Goal: Task Accomplishment & Management: Manage account settings

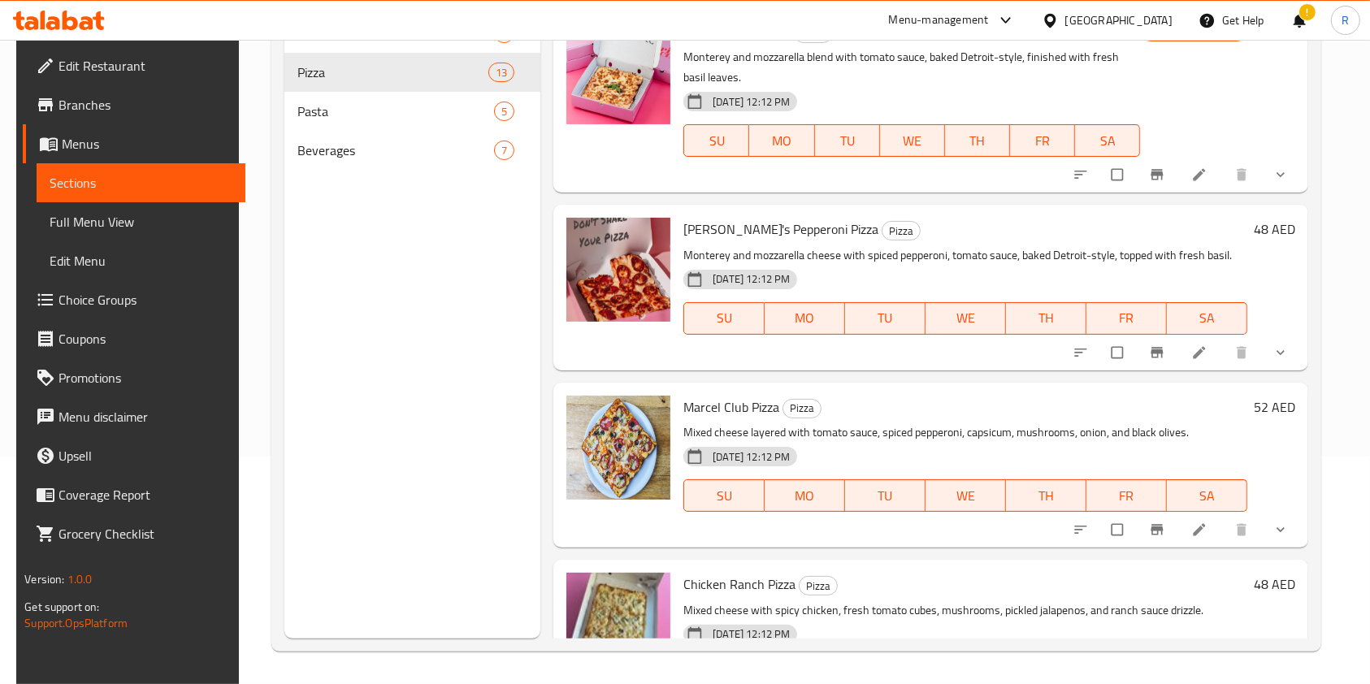
scroll to position [1746, 0]
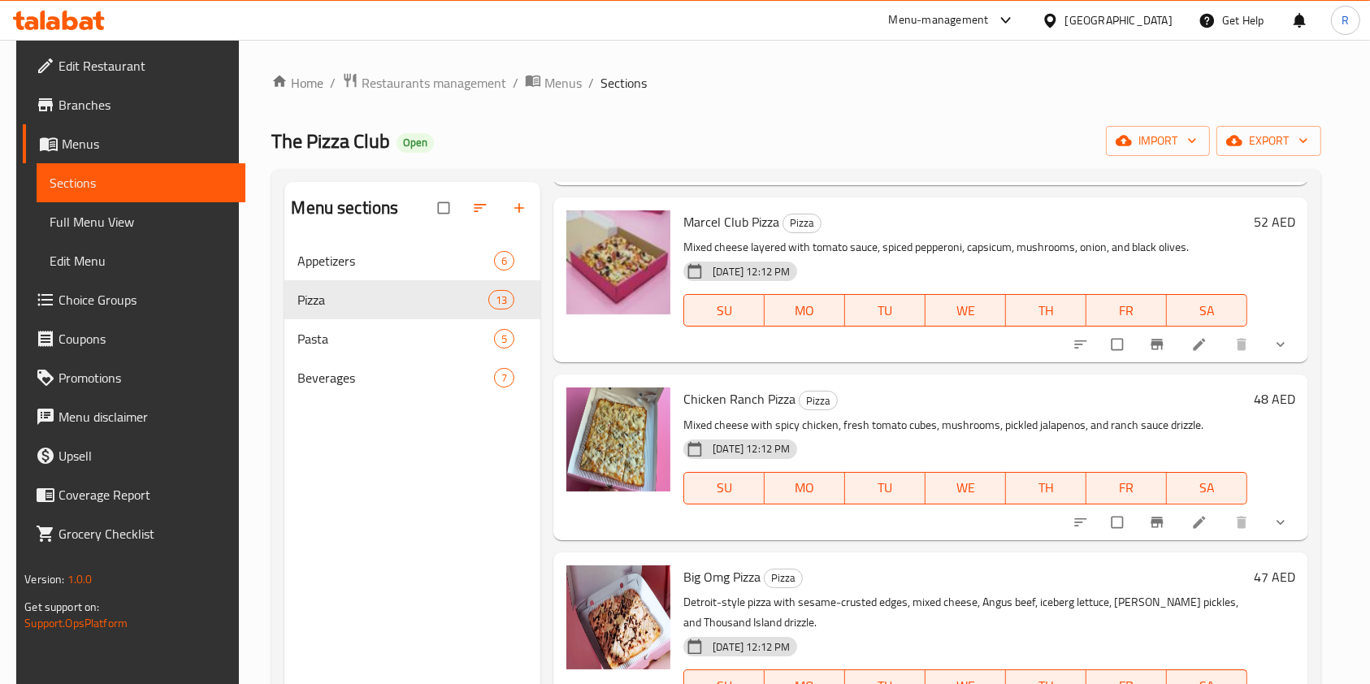
scroll to position [433, 0]
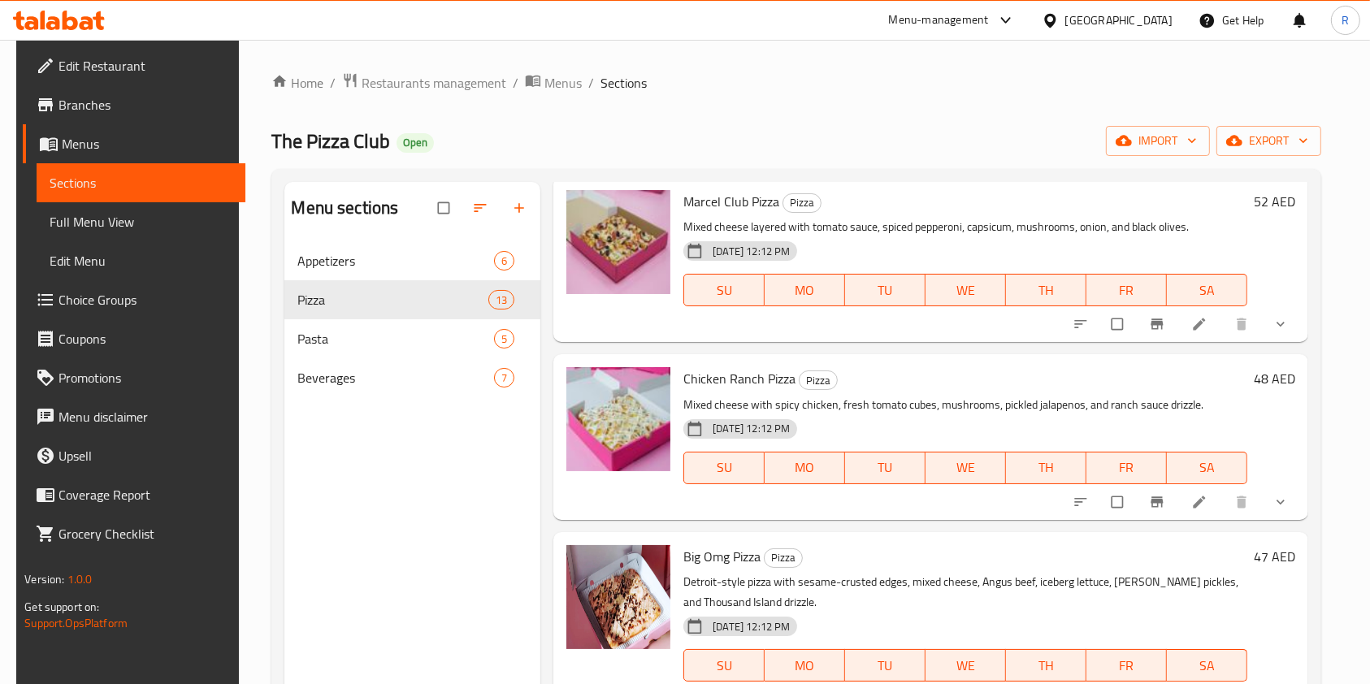
click at [1032, 106] on div "Home / Restaurants management / Menus / Sections The Pizza Club Open import exp…" at bounding box center [795, 475] width 1049 height 807
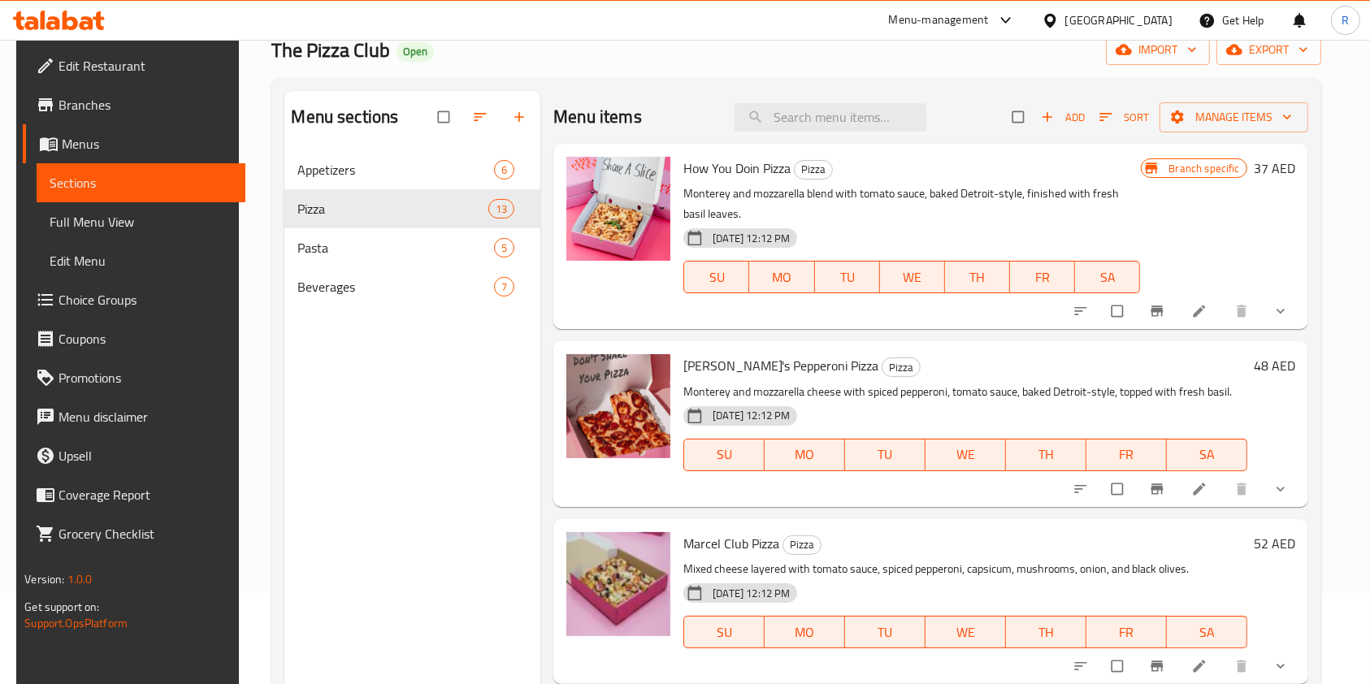
scroll to position [0, 0]
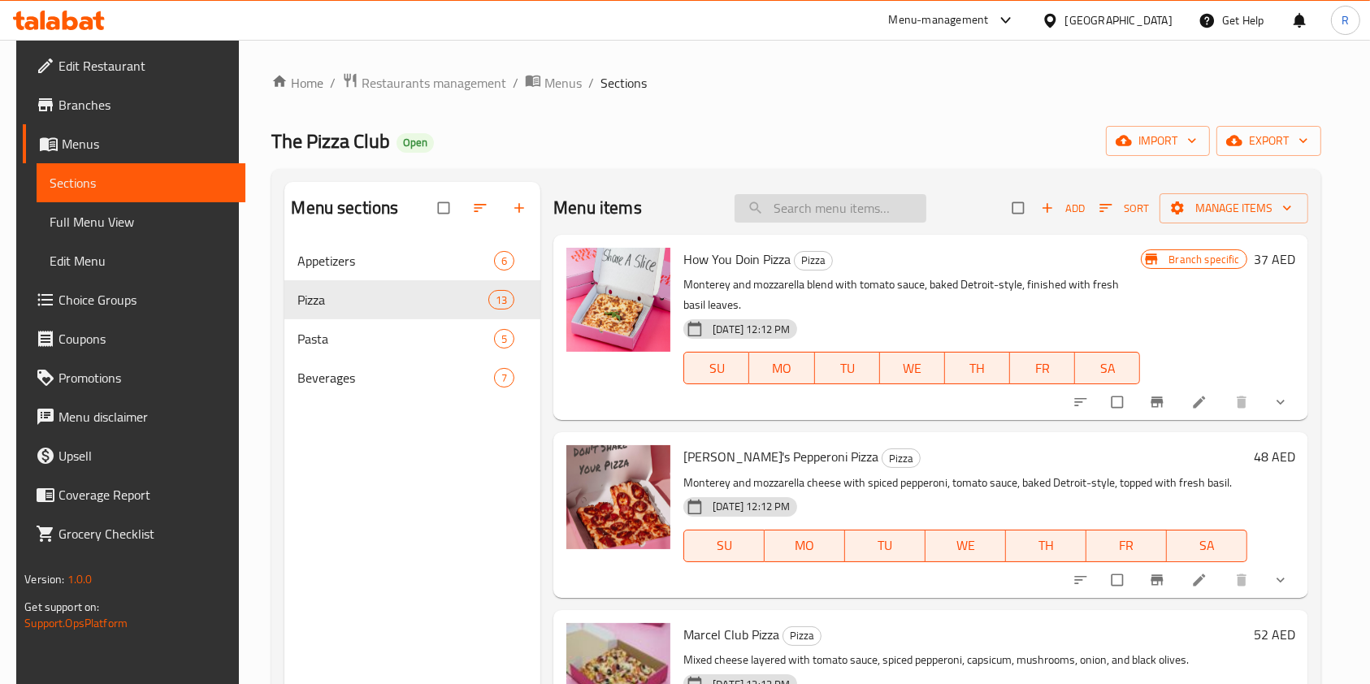
click at [807, 212] on input "search" at bounding box center [831, 208] width 192 height 28
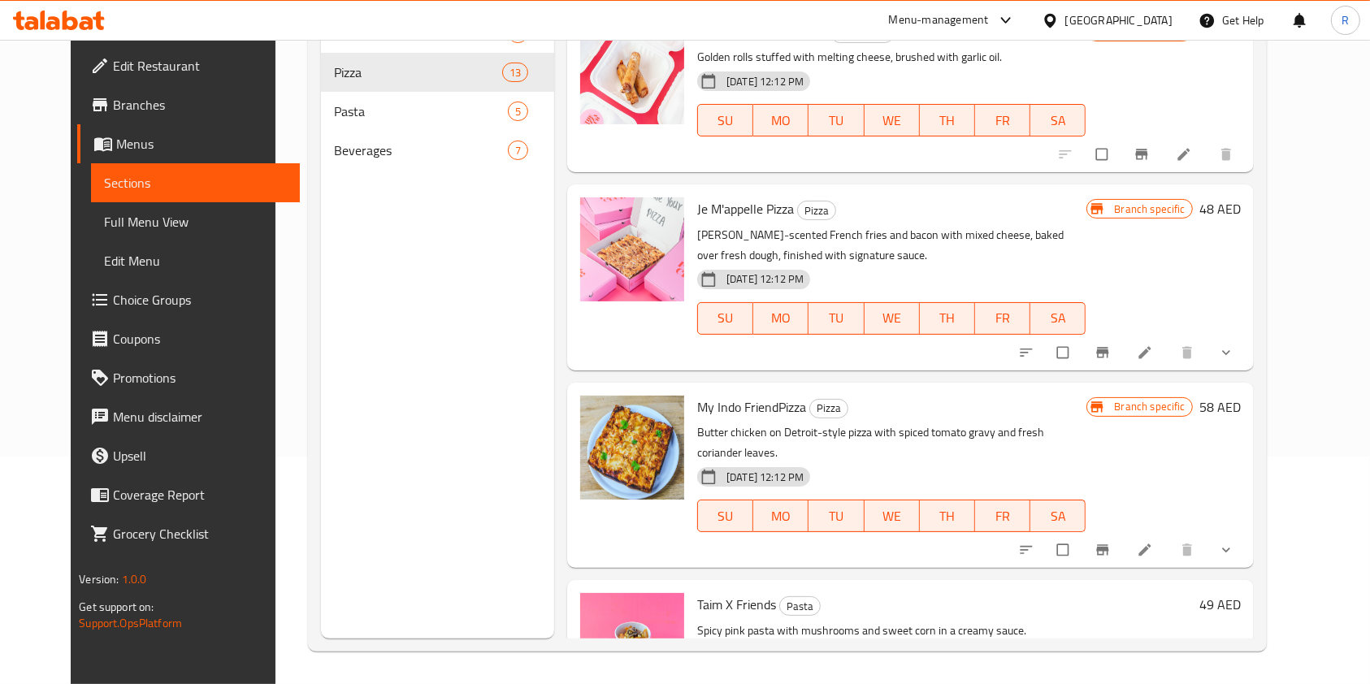
type input "fri"
click at [475, 387] on div "Menu sections Appetizers 6 Pizza 13 Pasta 5 Beverages 7" at bounding box center [437, 296] width 233 height 684
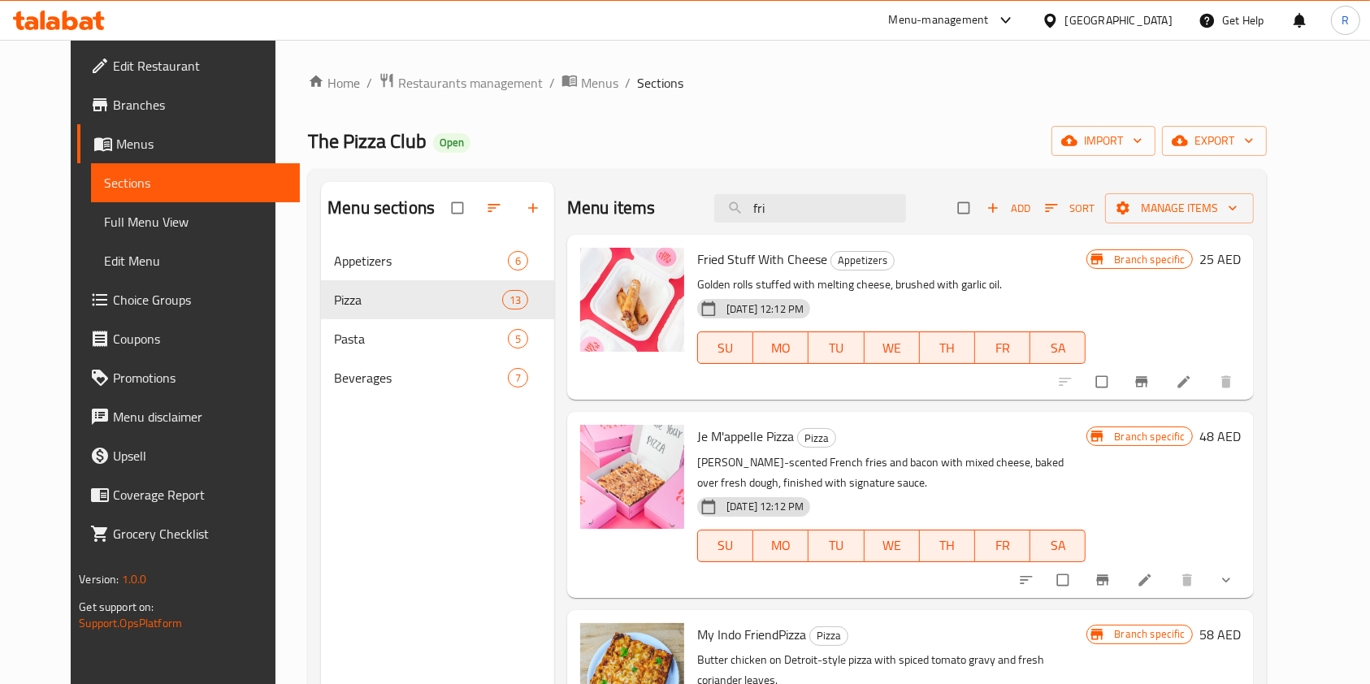
drag, startPoint x: 837, startPoint y: 221, endPoint x: 665, endPoint y: 224, distance: 172.3
click at [665, 224] on div "Menu items fri Add Sort Manage items" at bounding box center [910, 208] width 687 height 53
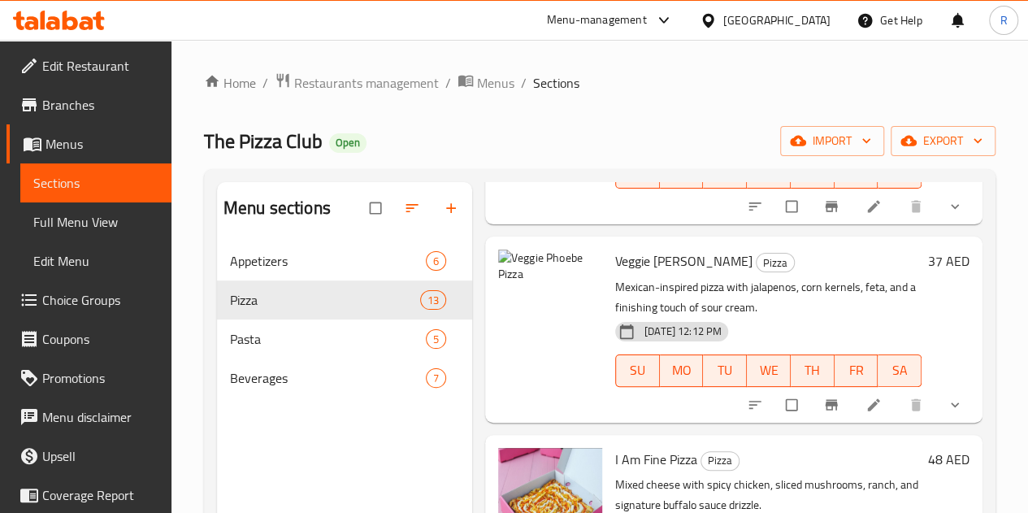
scroll to position [1057, 0]
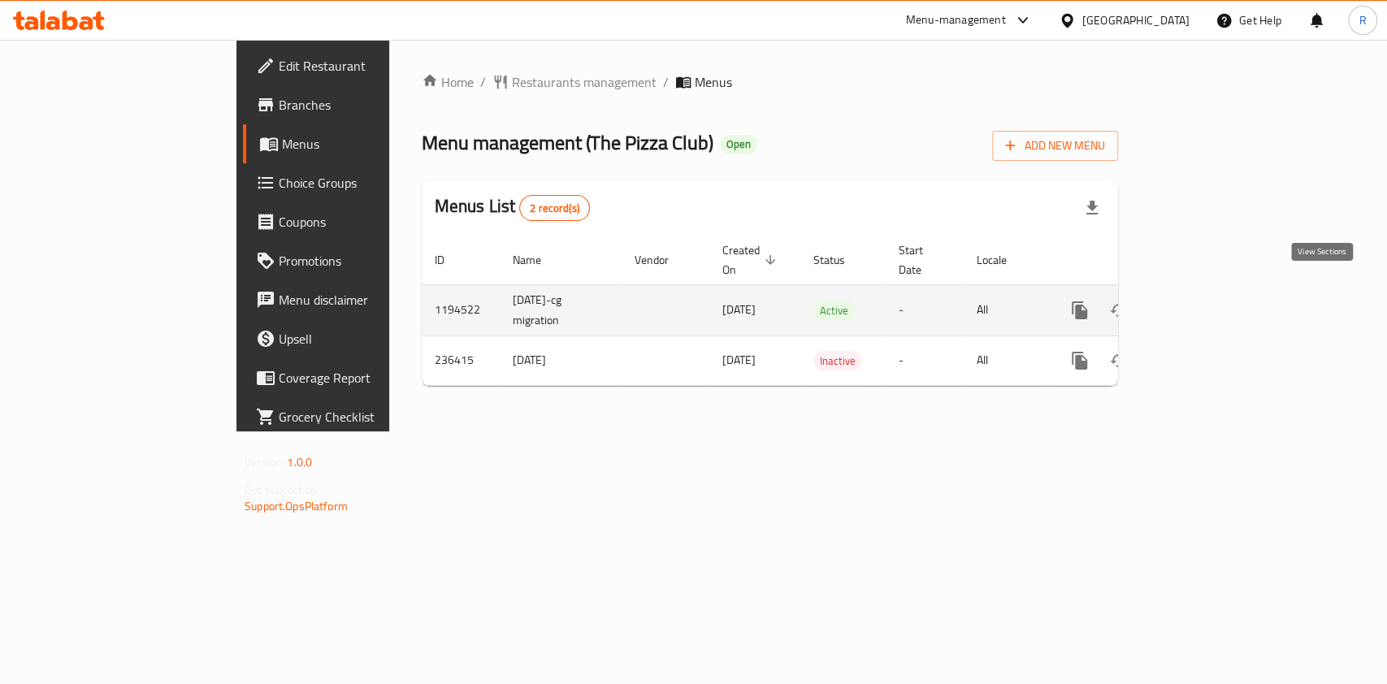
click at [1207, 301] on icon "enhanced table" at bounding box center [1197, 311] width 20 height 20
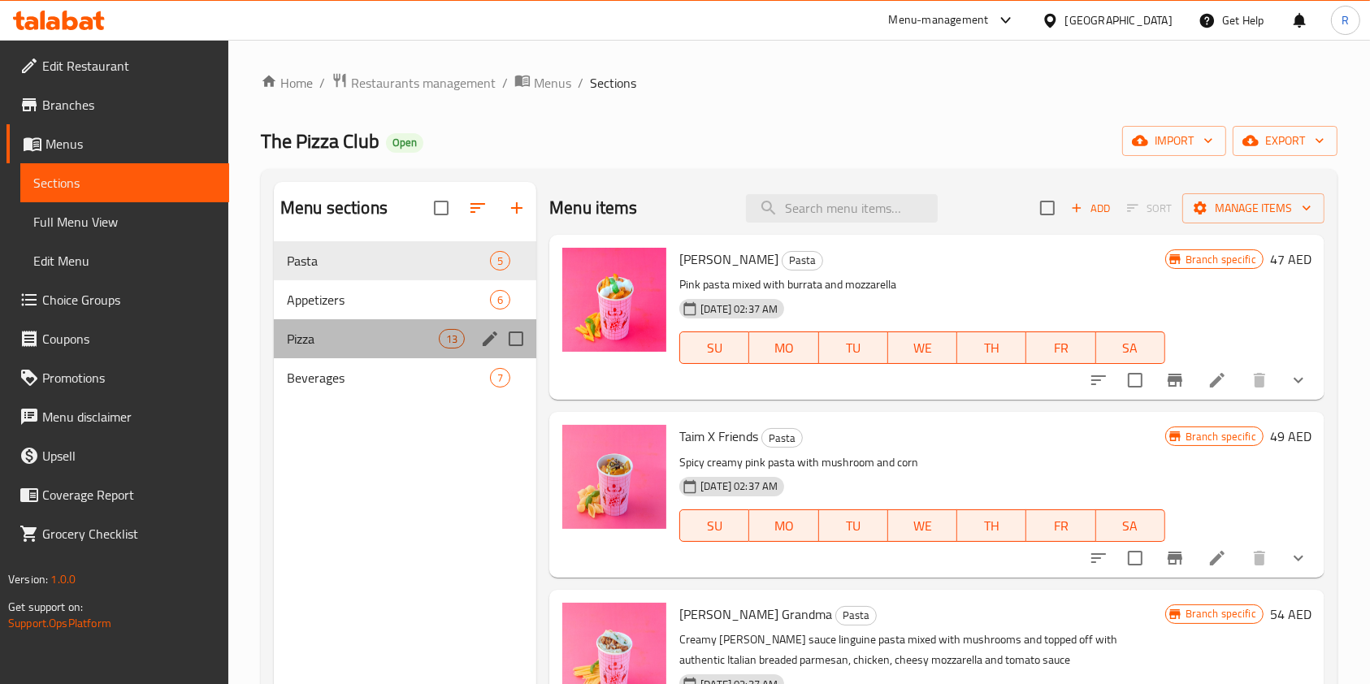
click at [357, 324] on div "Pizza 13" at bounding box center [405, 338] width 263 height 39
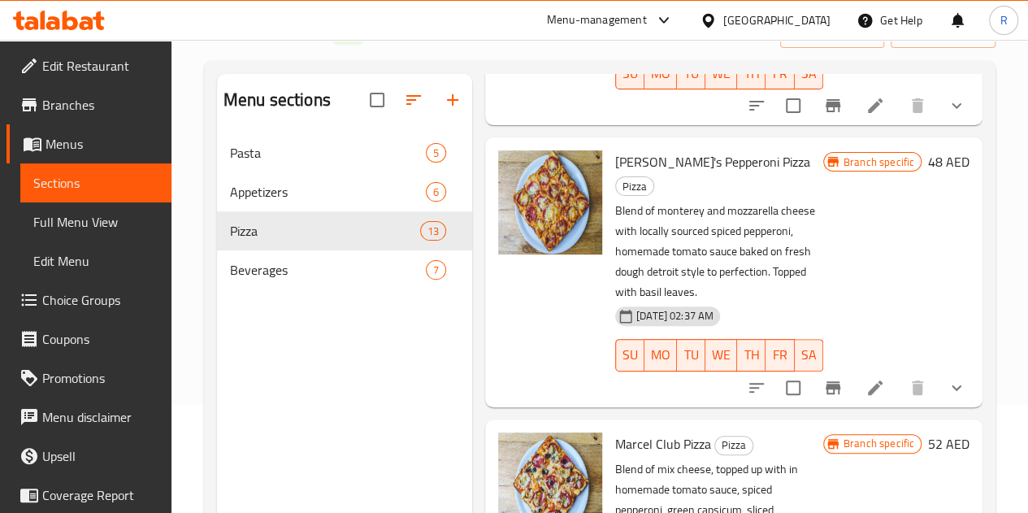
scroll to position [244, 0]
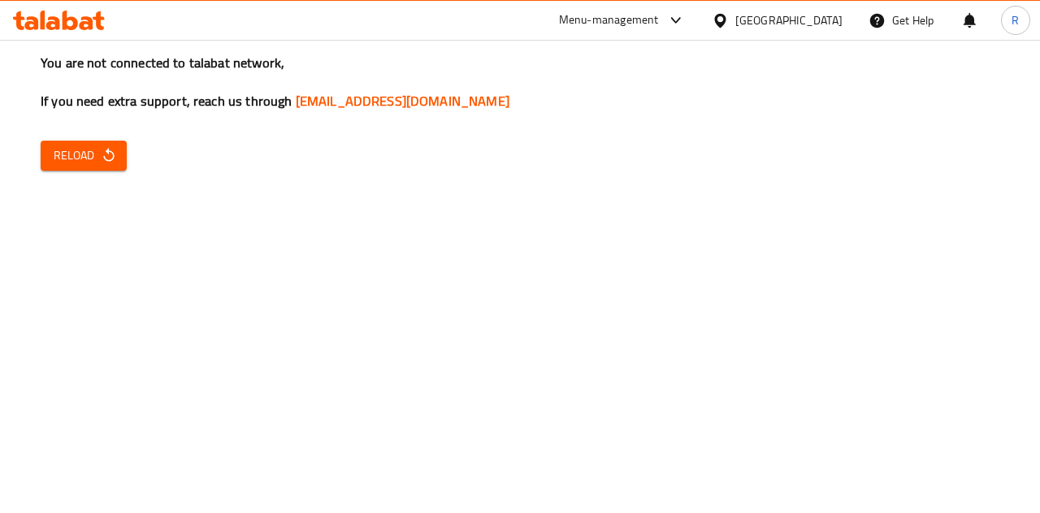
click at [109, 147] on icon "button" at bounding box center [109, 155] width 16 height 16
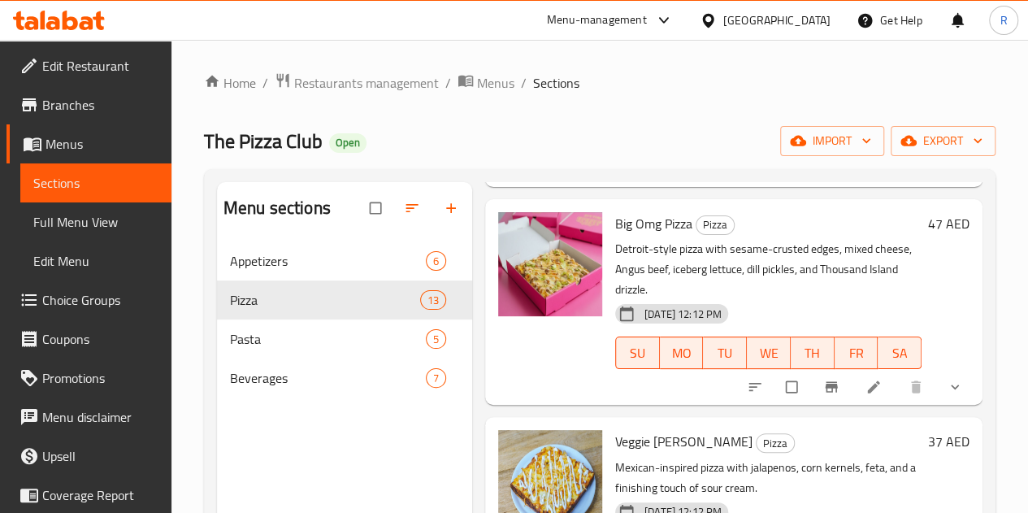
scroll to position [1057, 0]
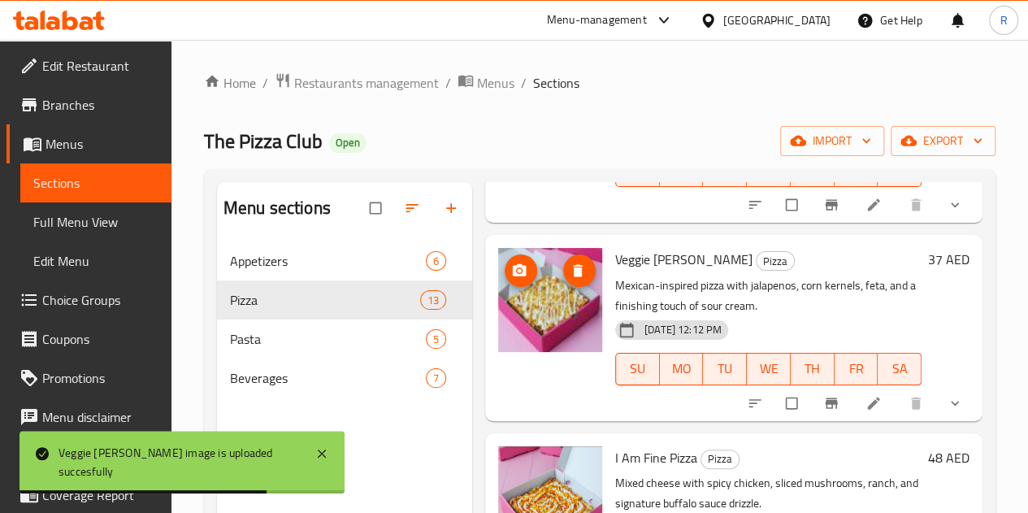
click at [498, 248] on img at bounding box center [550, 300] width 104 height 104
click at [870, 395] on link at bounding box center [876, 403] width 20 height 16
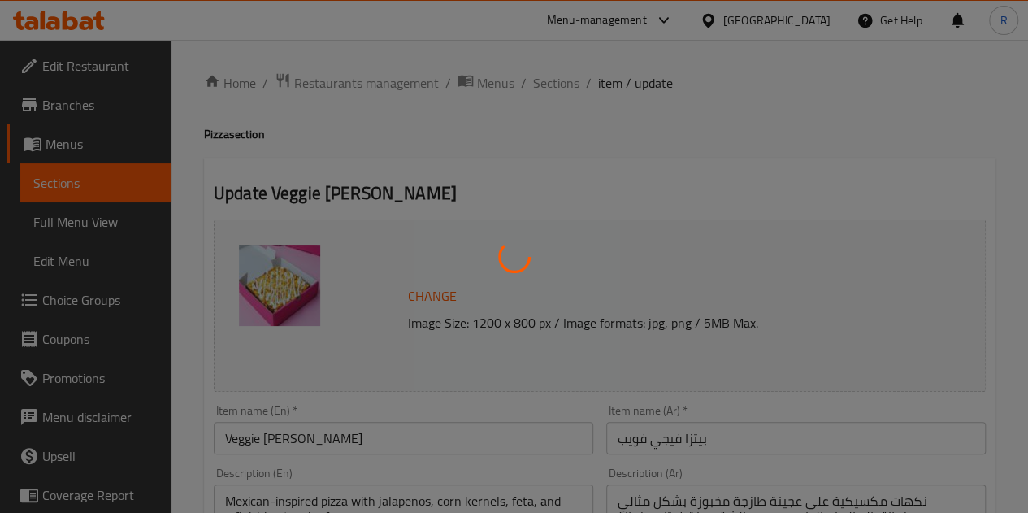
type input "الإضافات:"
type input "0"
type input "إختيارك من المشروب:"
type input "0"
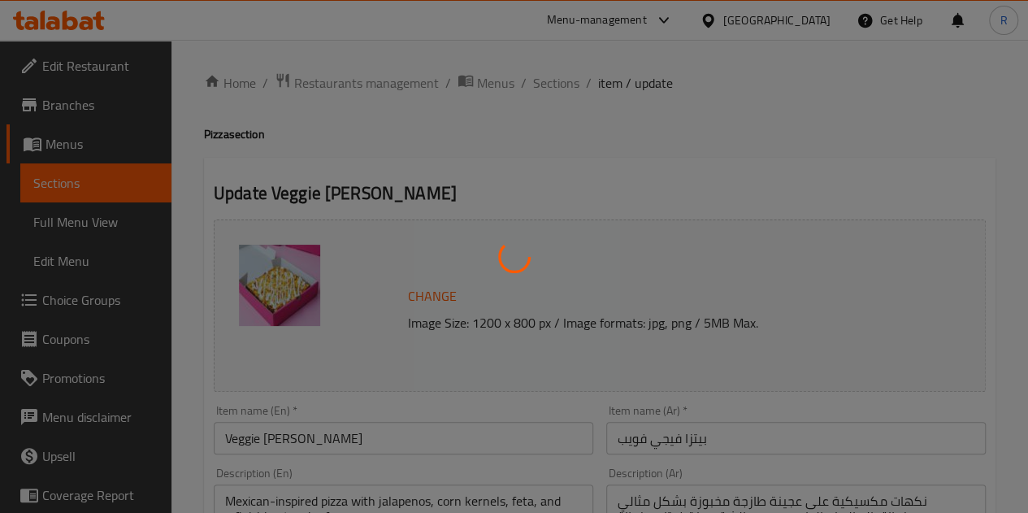
type input "0"
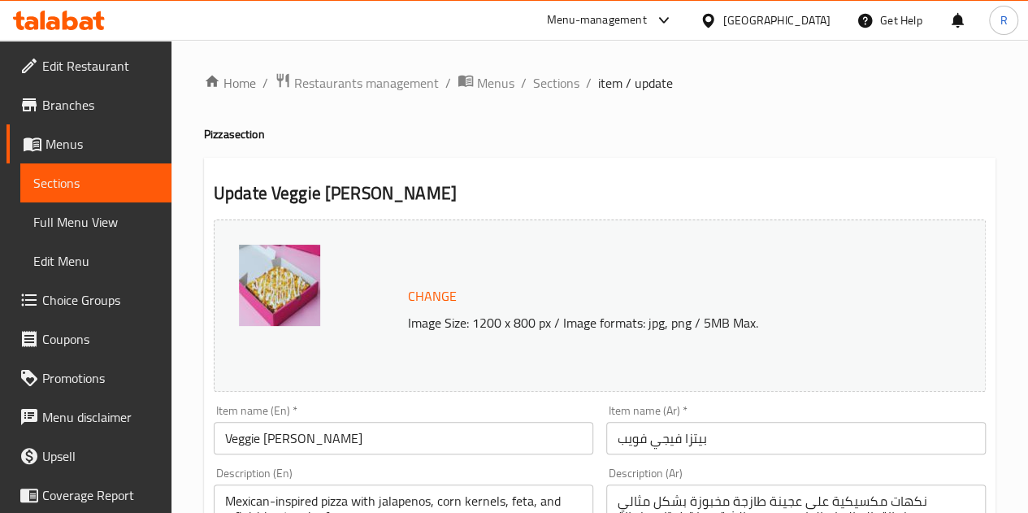
click at [439, 290] on span "Change" at bounding box center [432, 296] width 49 height 24
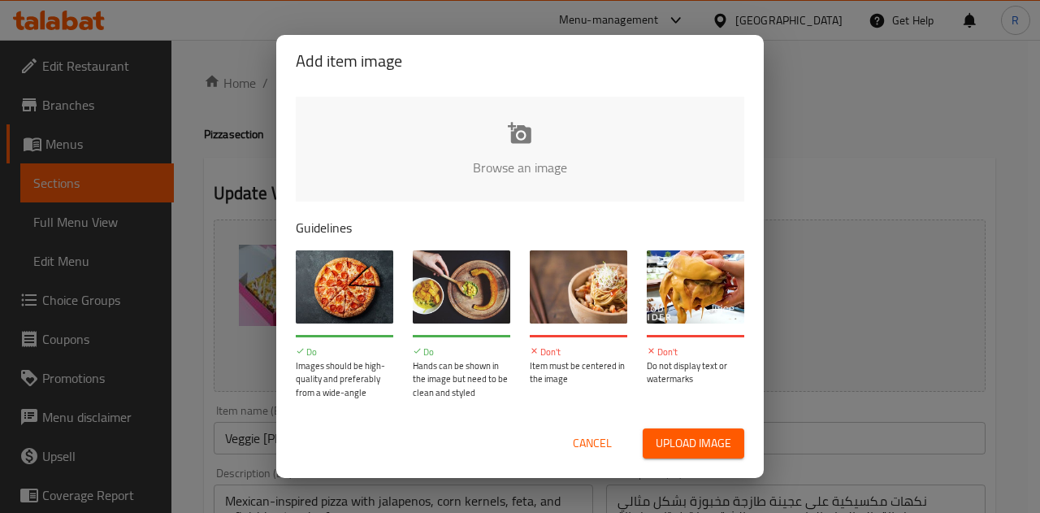
type input "C:\fakepath\8.jpeg"
click at [598, 443] on span "Cancel" at bounding box center [592, 443] width 39 height 20
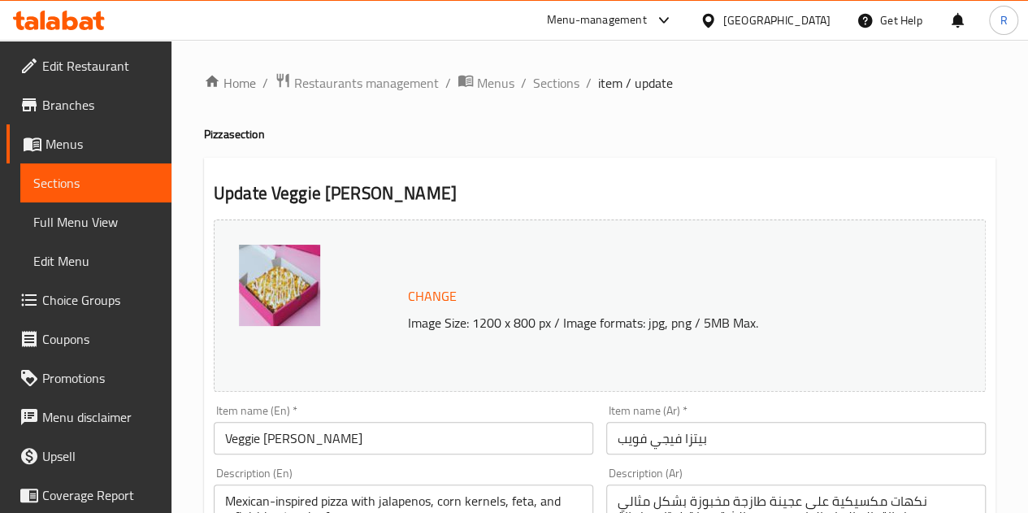
click at [294, 280] on img at bounding box center [279, 285] width 81 height 81
click at [436, 298] on span "Change" at bounding box center [432, 296] width 49 height 24
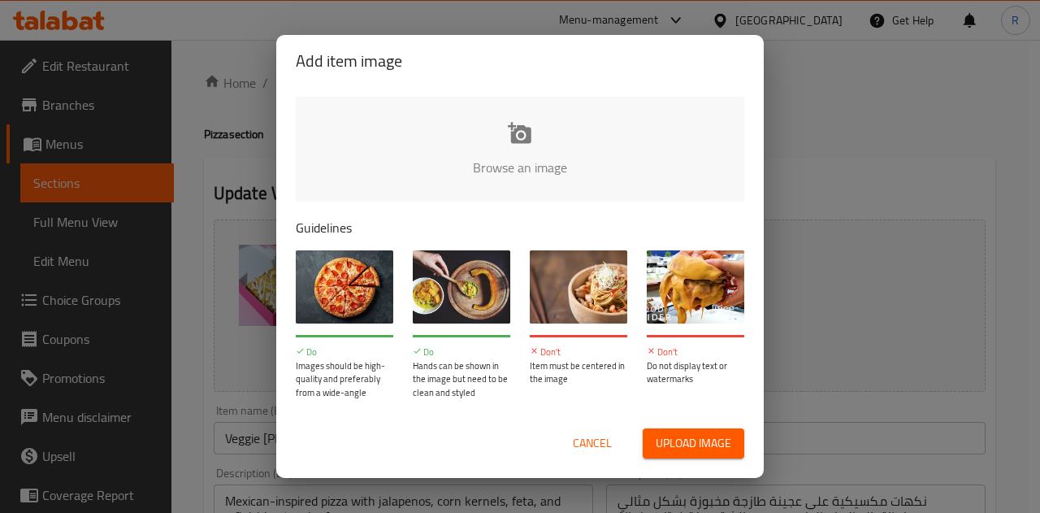
type input "C:\fakepath\8.jpeg"
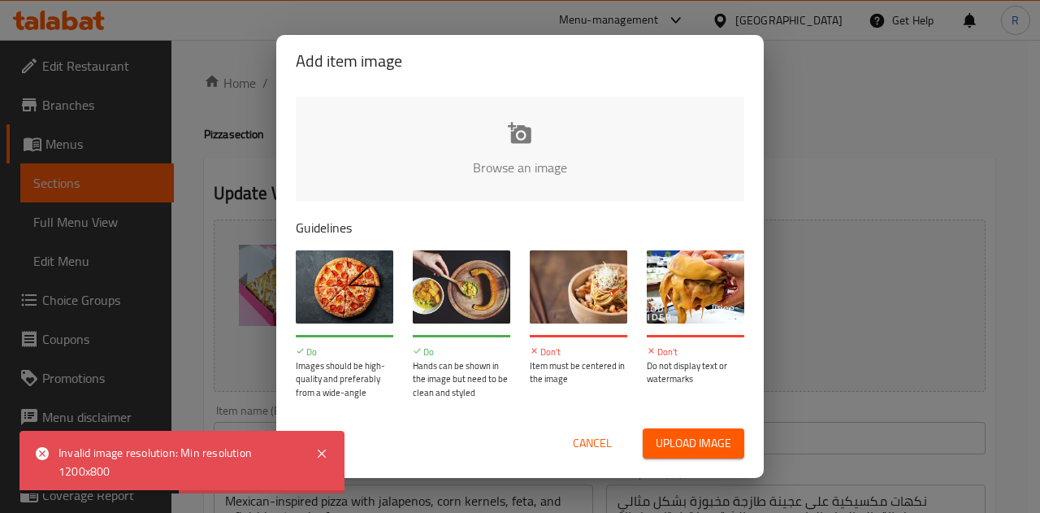
click at [601, 450] on span "Cancel" at bounding box center [592, 443] width 39 height 20
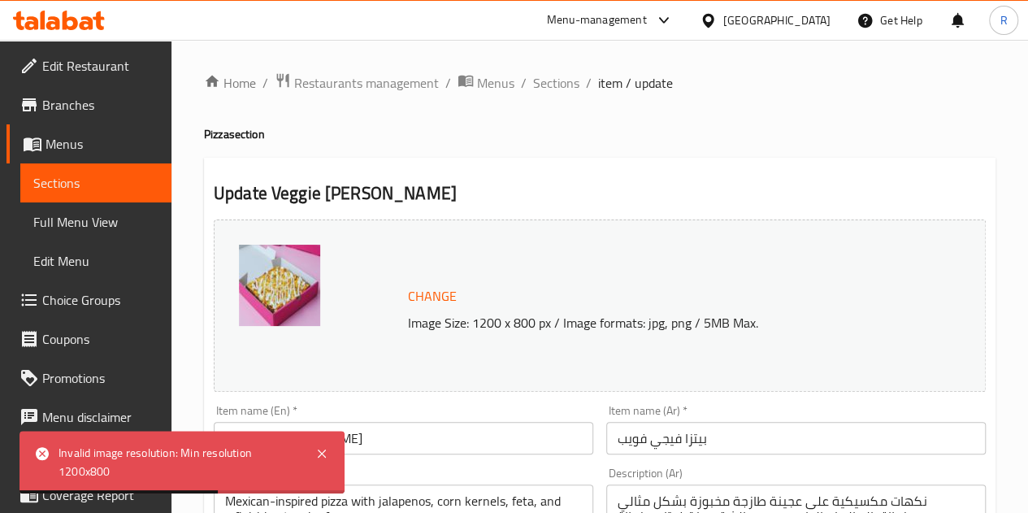
drag, startPoint x: 545, startPoint y: 77, endPoint x: 610, endPoint y: 113, distance: 73.5
click at [545, 77] on span "Sections" at bounding box center [556, 83] width 46 height 20
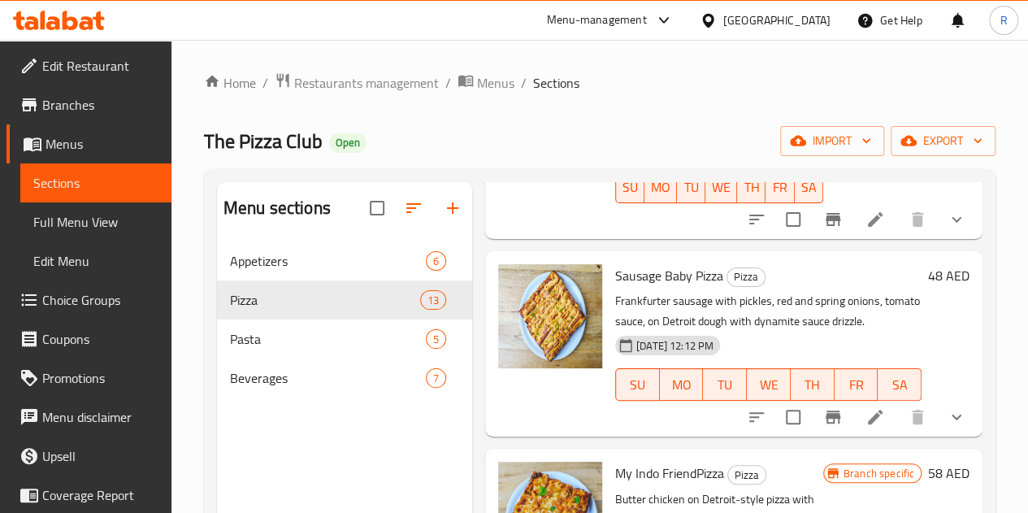
scroll to position [1869, 0]
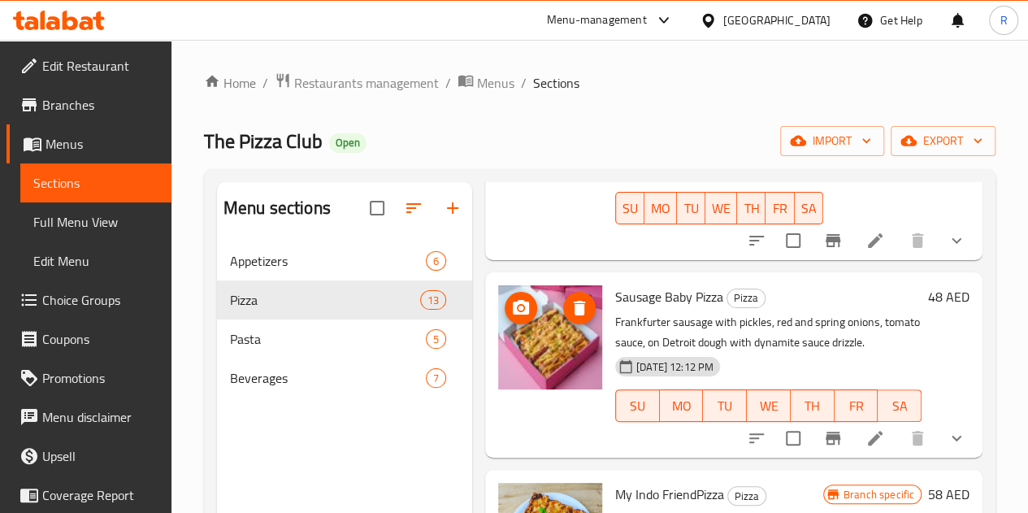
click at [498, 304] on img at bounding box center [550, 337] width 104 height 104
click at [513, 300] on icon "upload picture" at bounding box center [521, 307] width 16 height 15
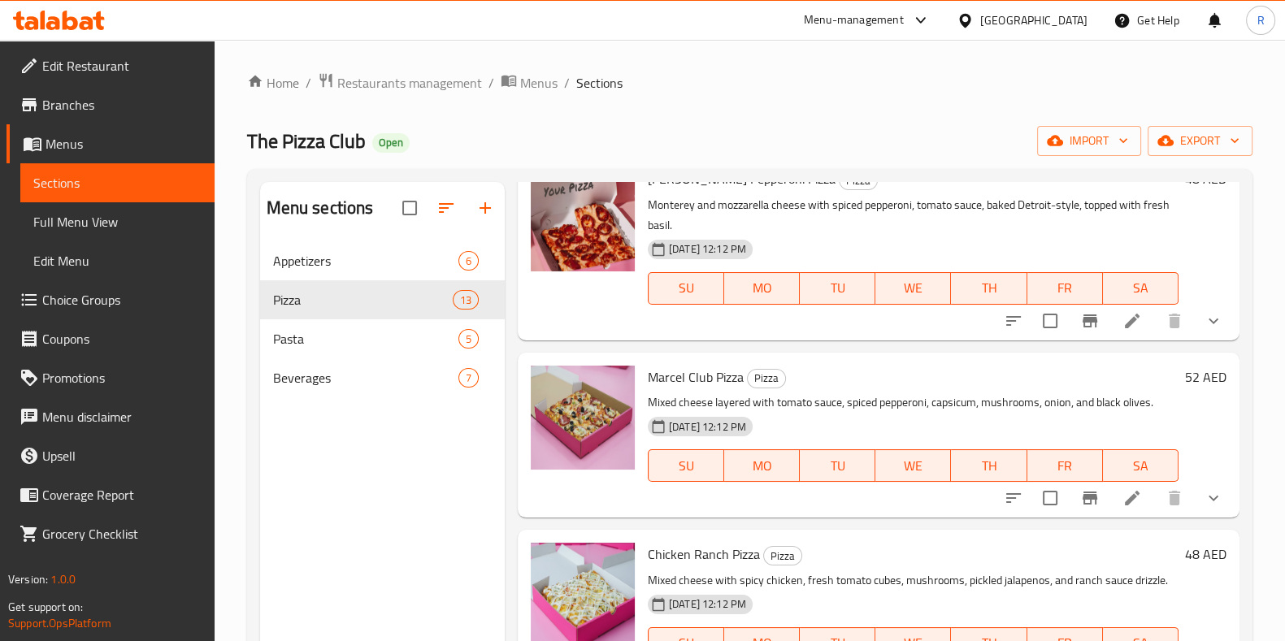
scroll to position [305, 0]
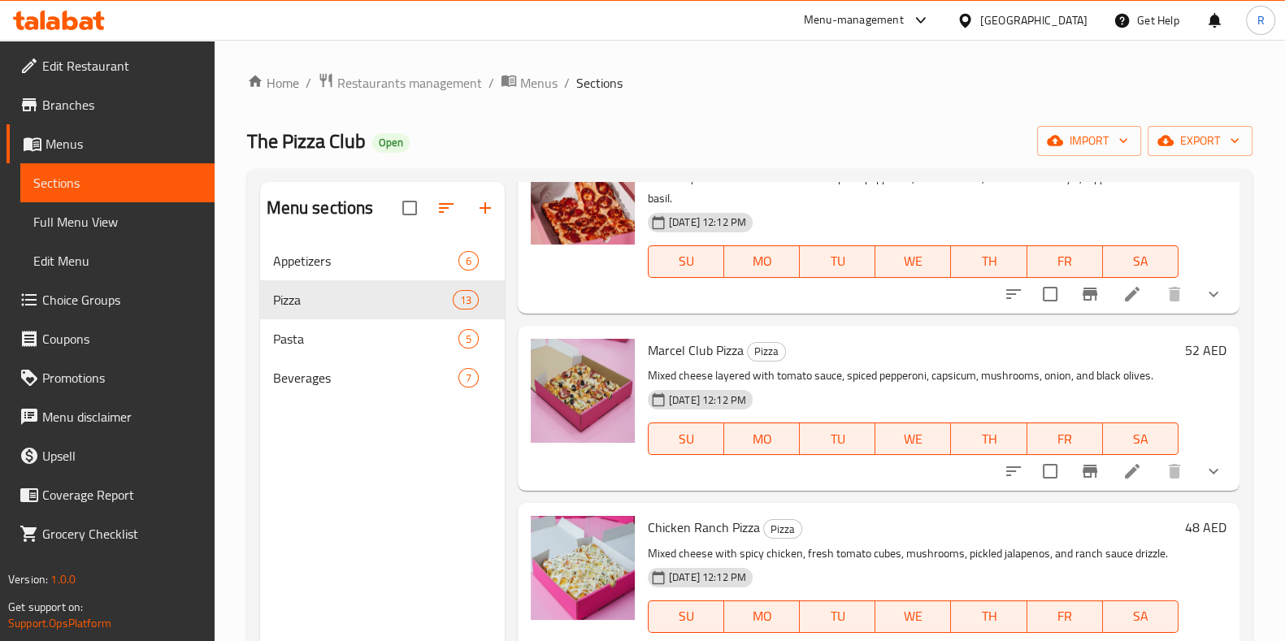
drag, startPoint x: 587, startPoint y: 453, endPoint x: 575, endPoint y: 445, distance: 14.7
click at [587, 453] on div at bounding box center [582, 408] width 117 height 152
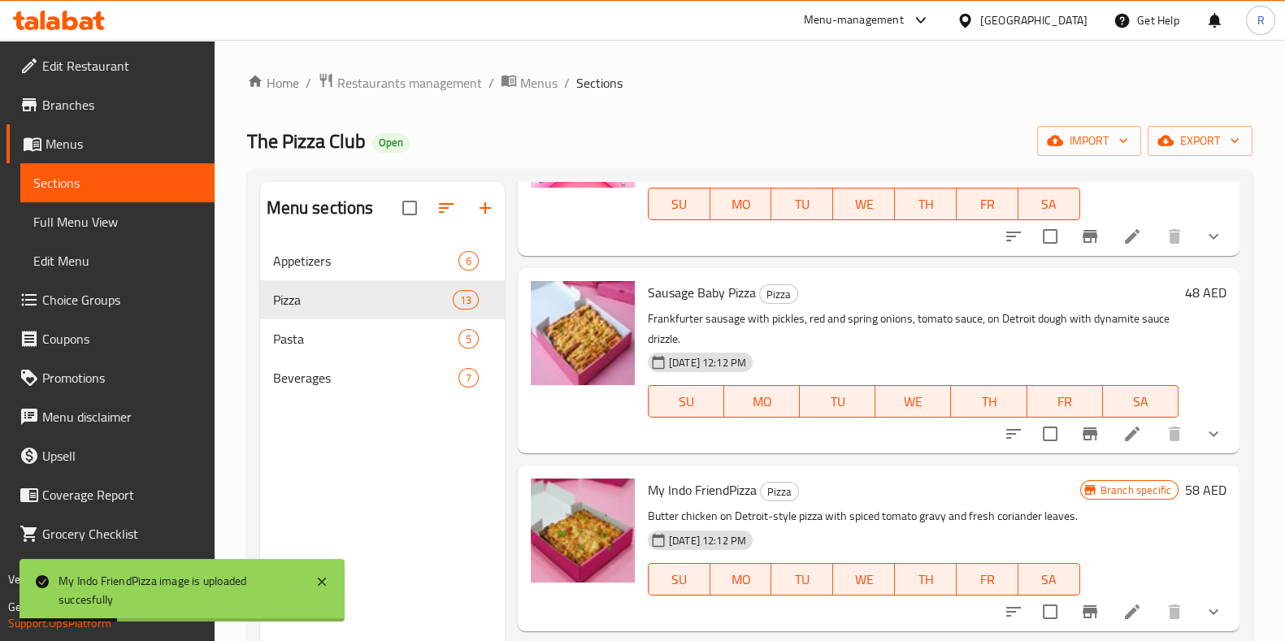
scroll to position [1462, 0]
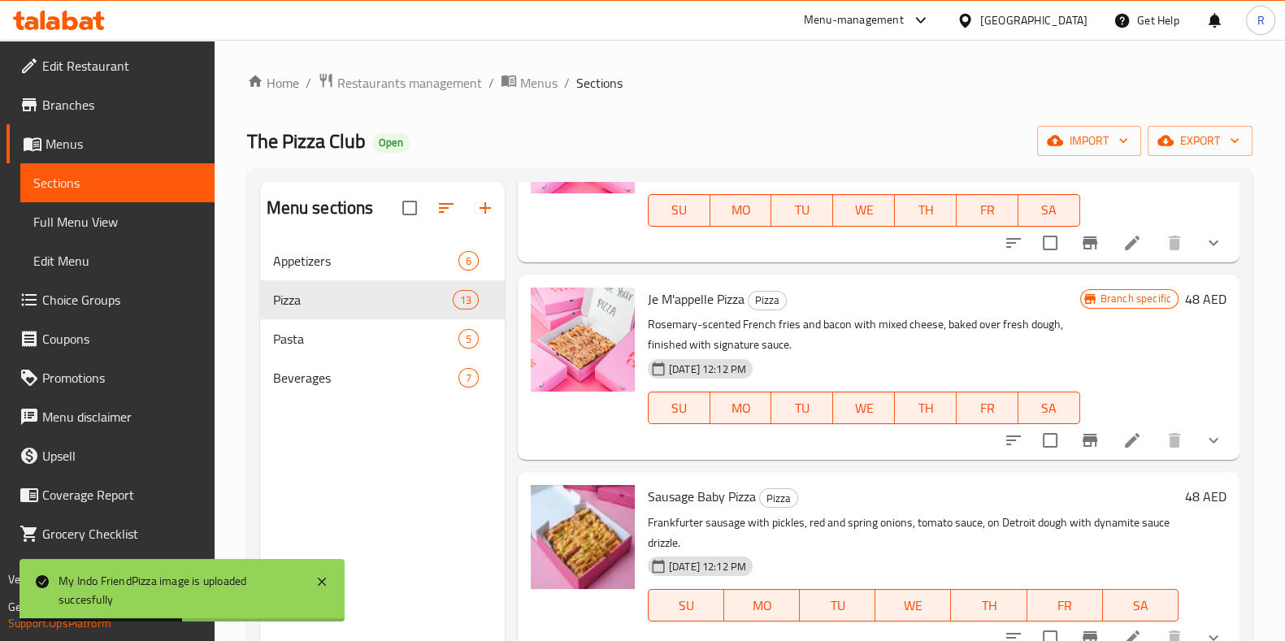
click at [98, 99] on span "Branches" at bounding box center [121, 105] width 159 height 20
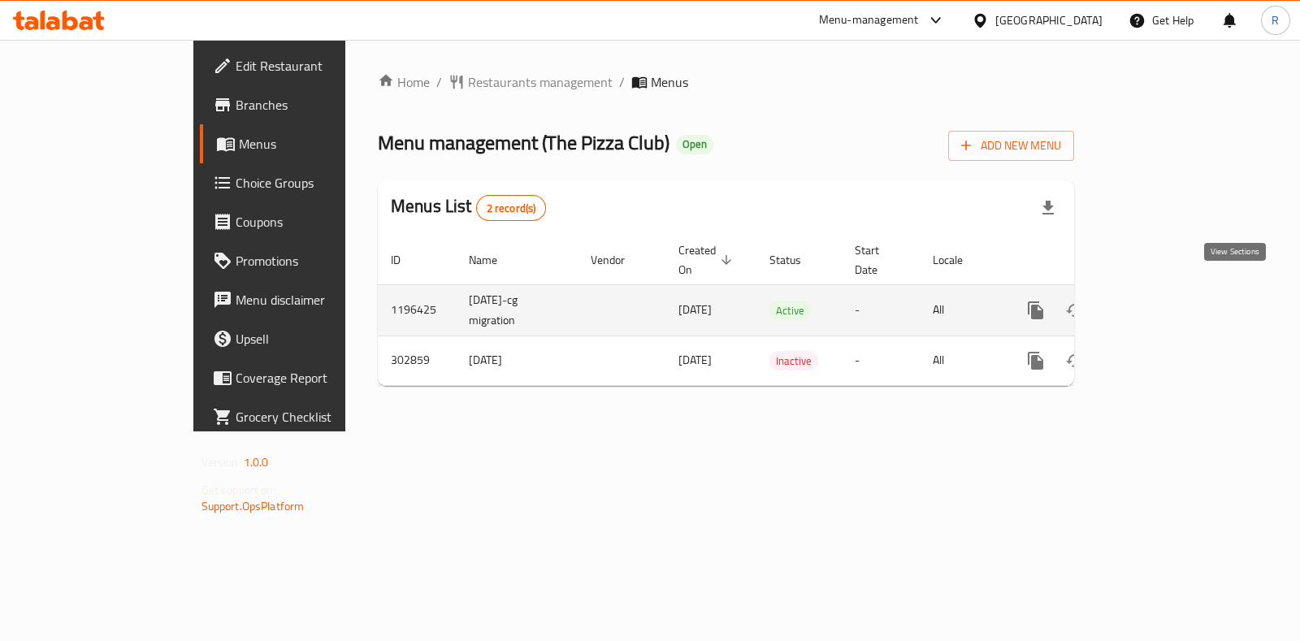
click at [1163, 301] on icon "enhanced table" at bounding box center [1154, 311] width 20 height 20
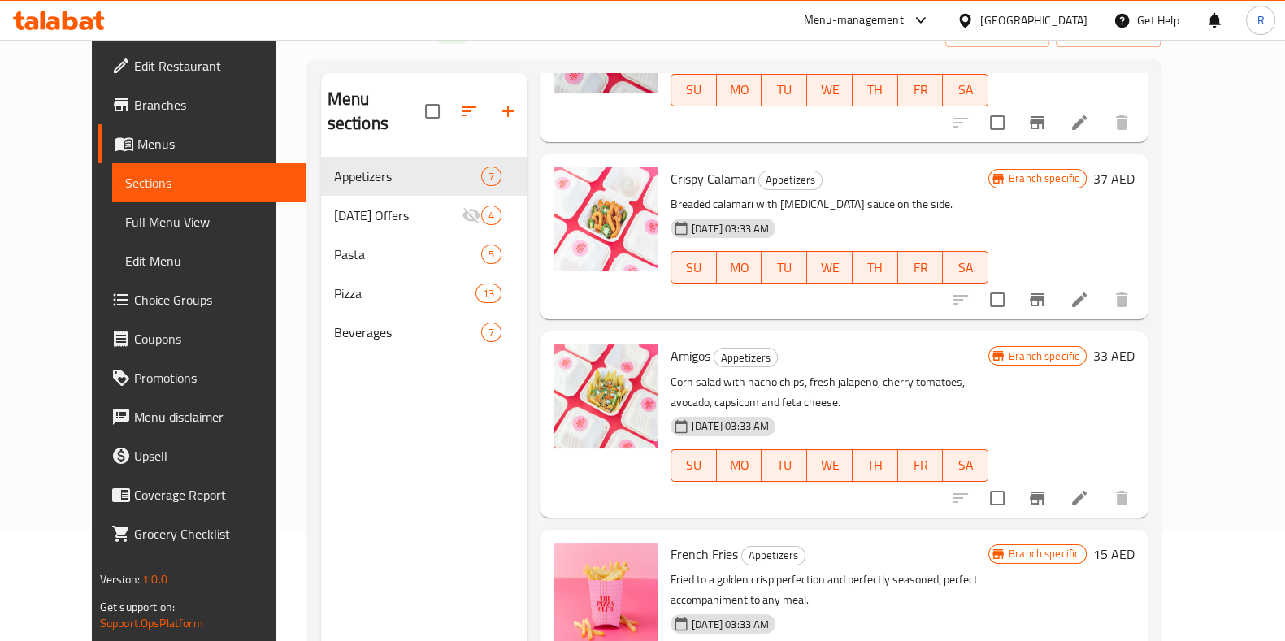
scroll to position [24, 0]
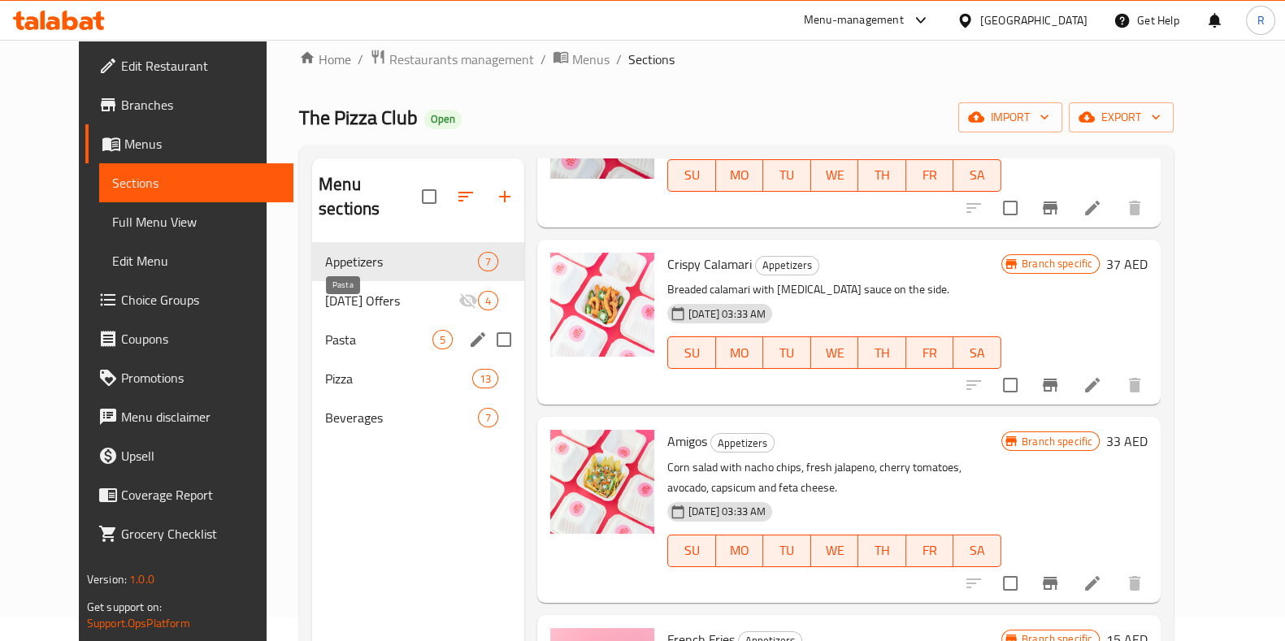
click at [329, 330] on span "Pasta" at bounding box center [378, 340] width 107 height 20
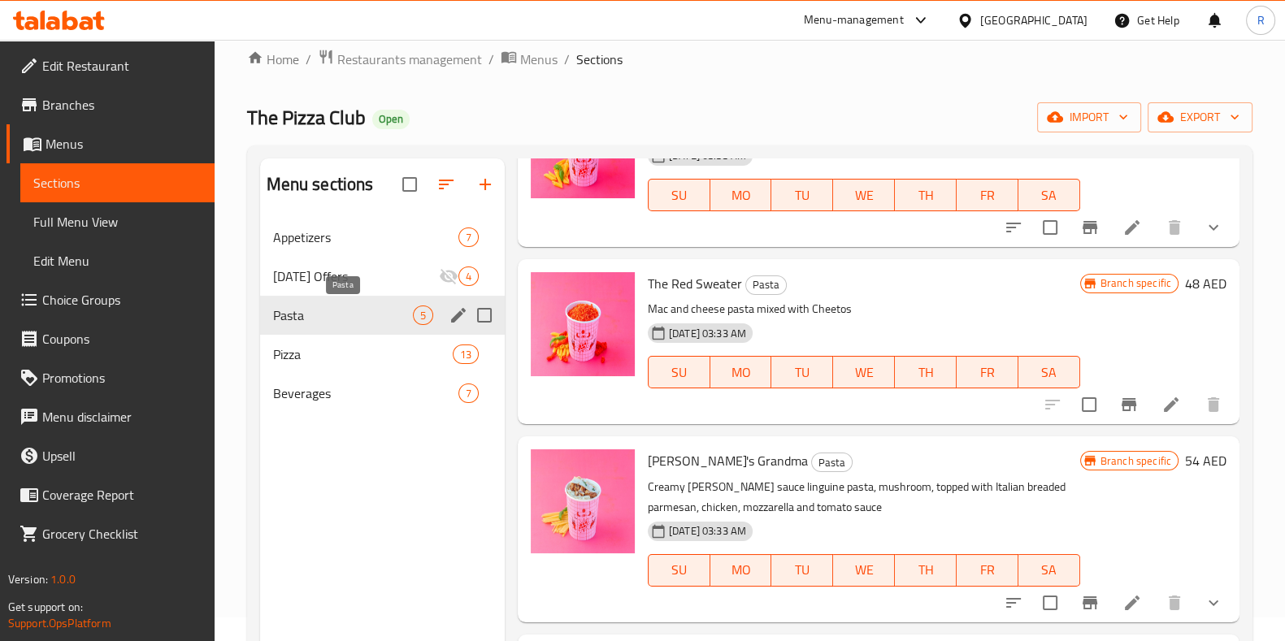
scroll to position [306, 0]
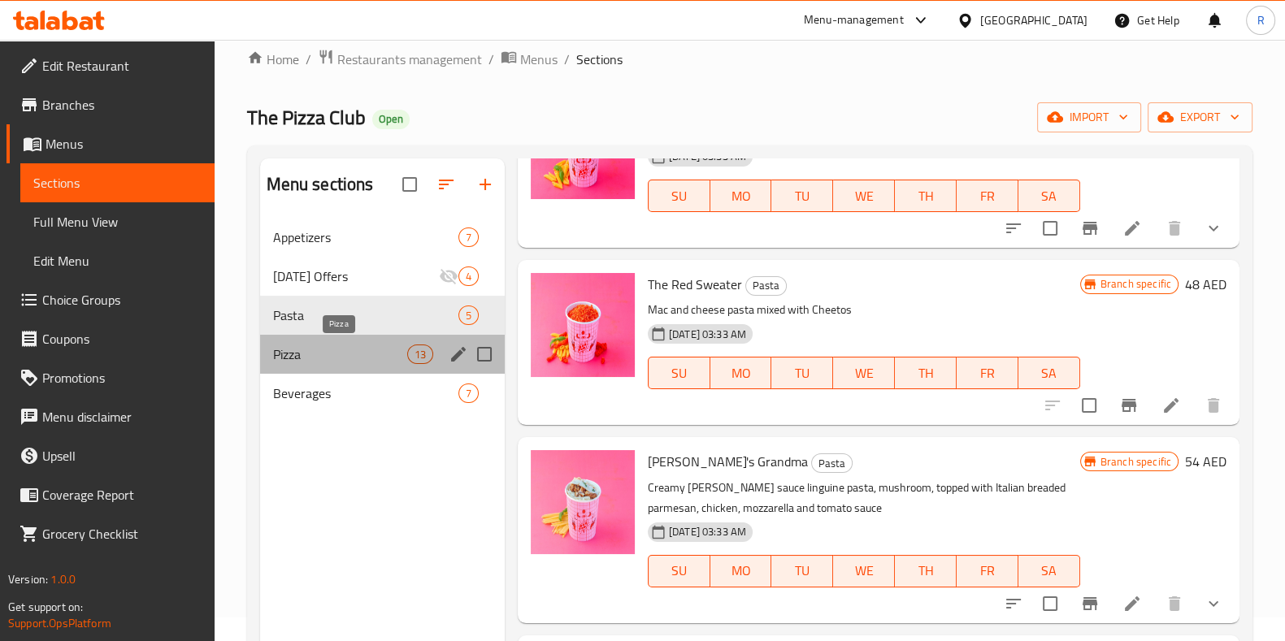
click at [297, 355] on span "Pizza" at bounding box center [340, 355] width 134 height 20
